Goal: Navigation & Orientation: Find specific page/section

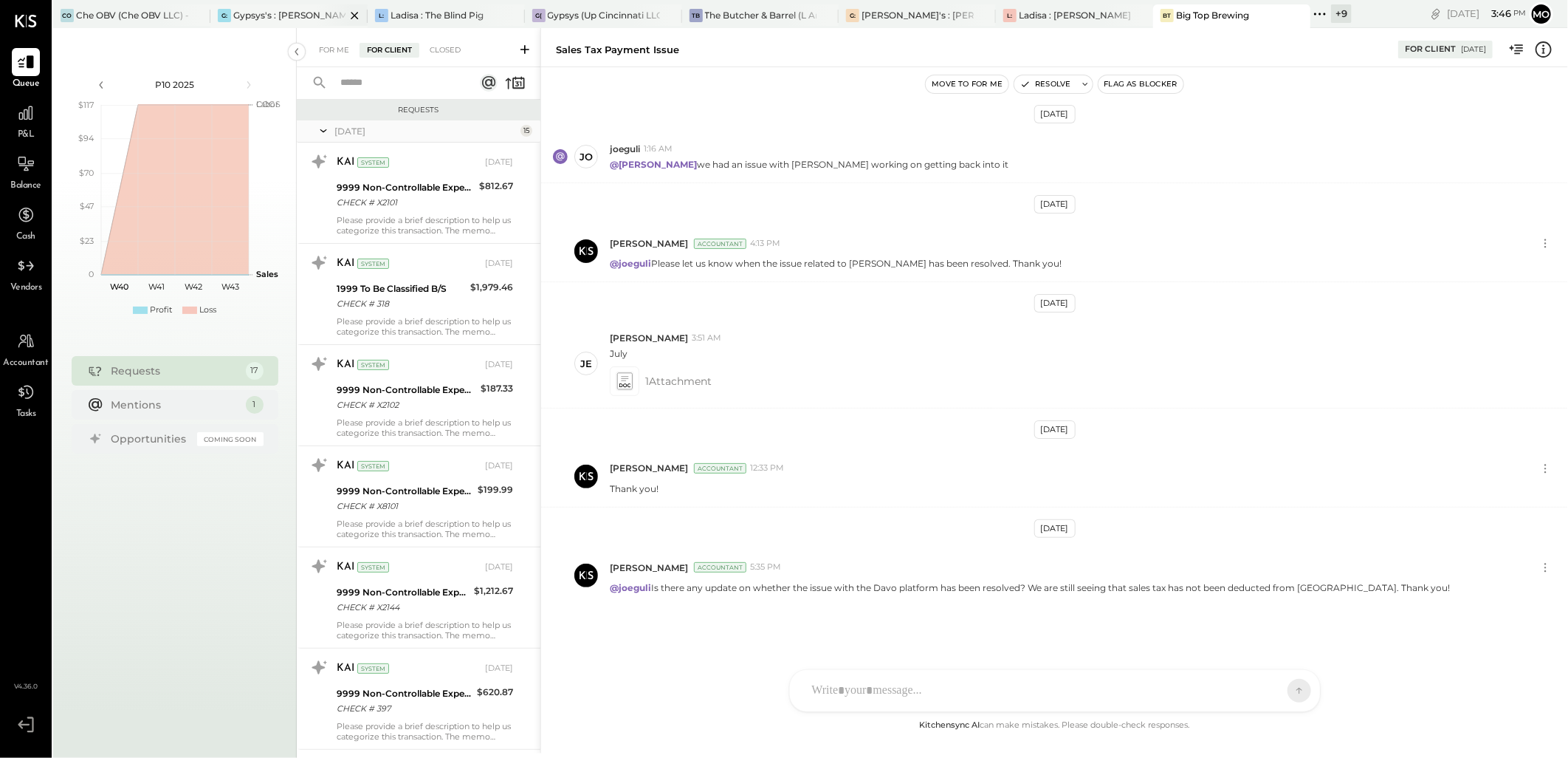
click at [223, 14] on div "G:" at bounding box center [224, 16] width 14 height 14
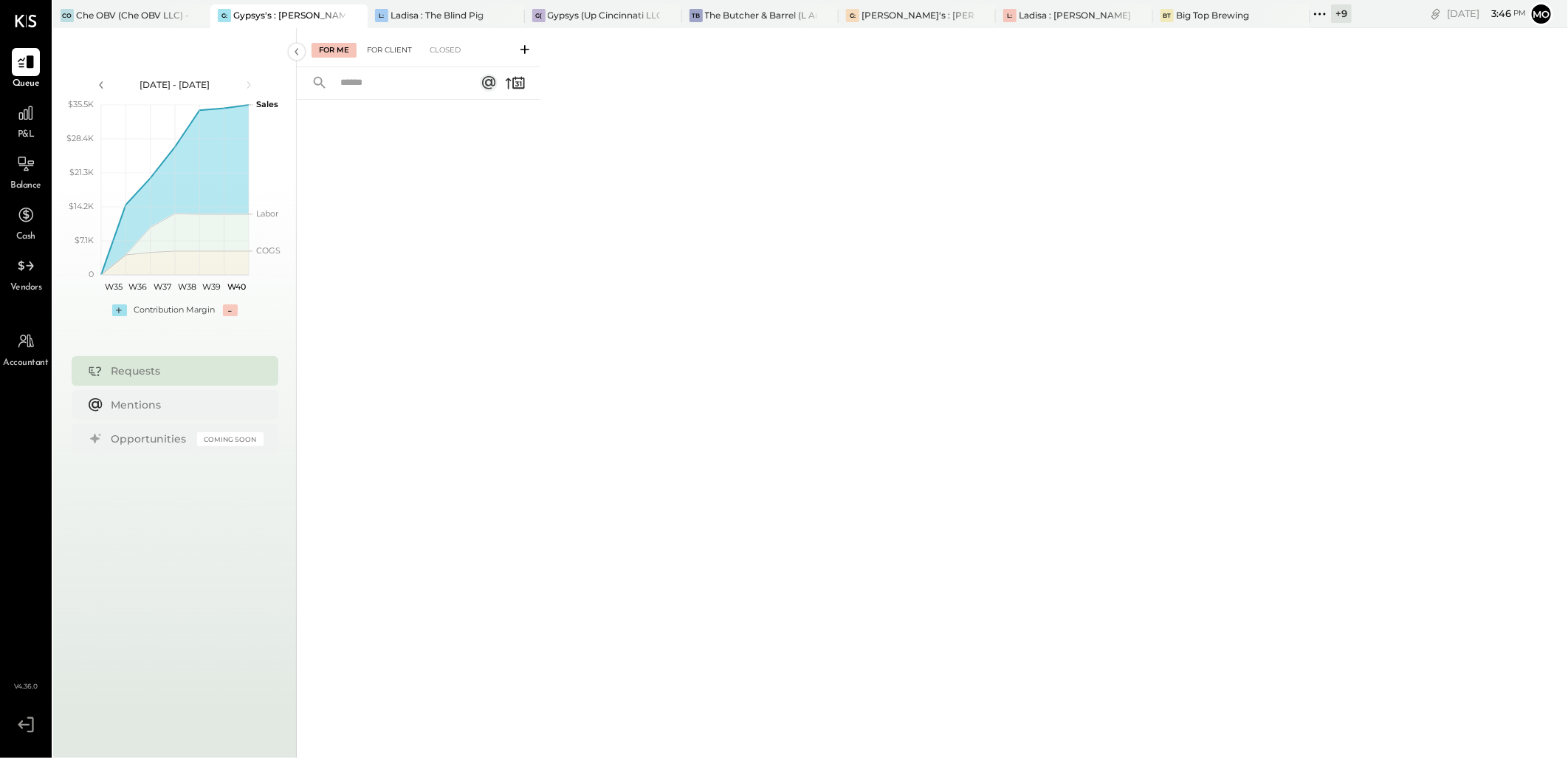
click at [388, 47] on div "For Client" at bounding box center [389, 50] width 59 height 15
click at [111, 19] on div "Che OBV (Che OBV LLC) - Ignite" at bounding box center [132, 15] width 112 height 13
